Goal: Information Seeking & Learning: Learn about a topic

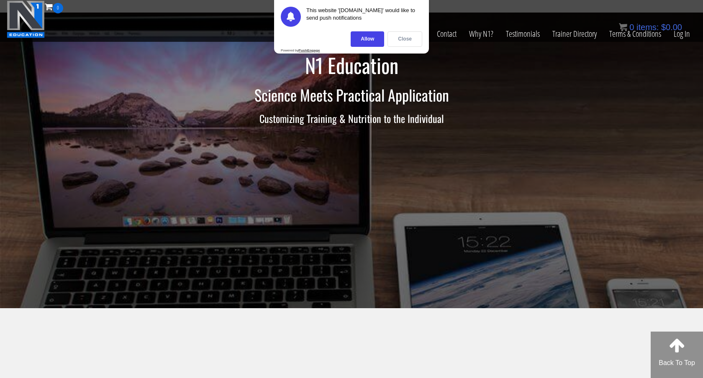
click at [399, 42] on div "Close" at bounding box center [404, 38] width 35 height 15
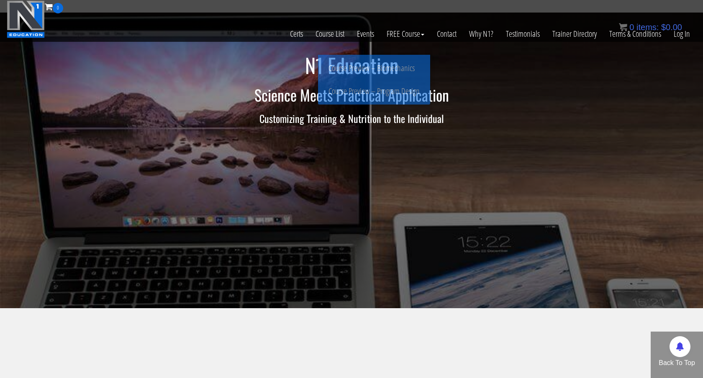
click at [479, 105] on div "N1 Education Science Meets Practical Application Customizing Training & Nutriti…" at bounding box center [351, 94] width 502 height 80
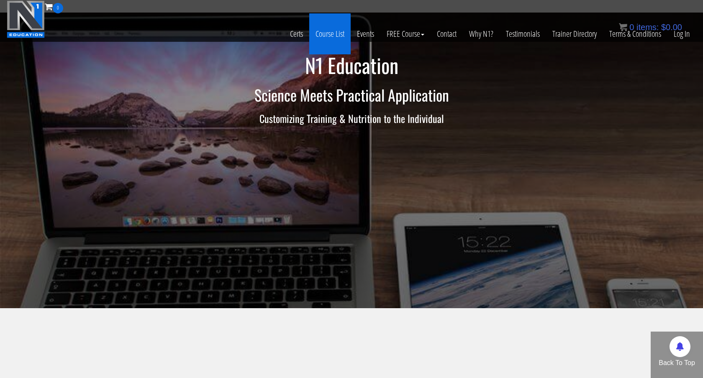
click at [342, 39] on link "Course List" at bounding box center [329, 33] width 41 height 41
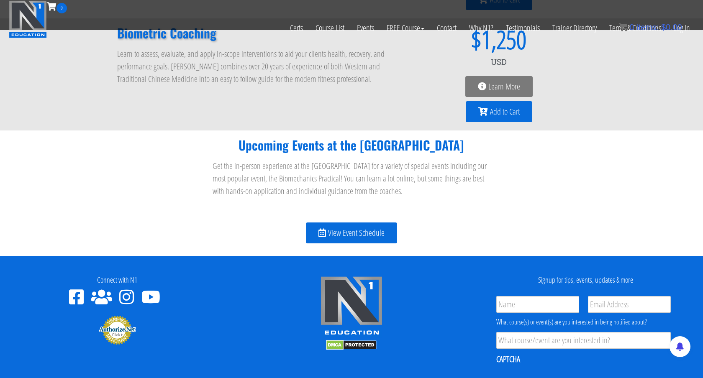
scroll to position [882, 0]
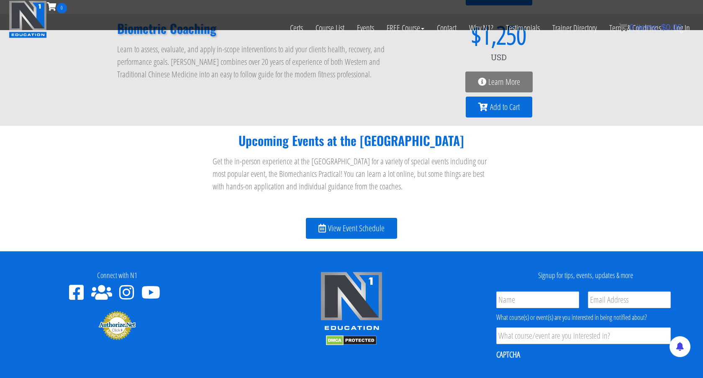
click at [338, 233] on span "View Event Schedule" at bounding box center [356, 228] width 56 height 8
